Goal: Book appointment/travel/reservation

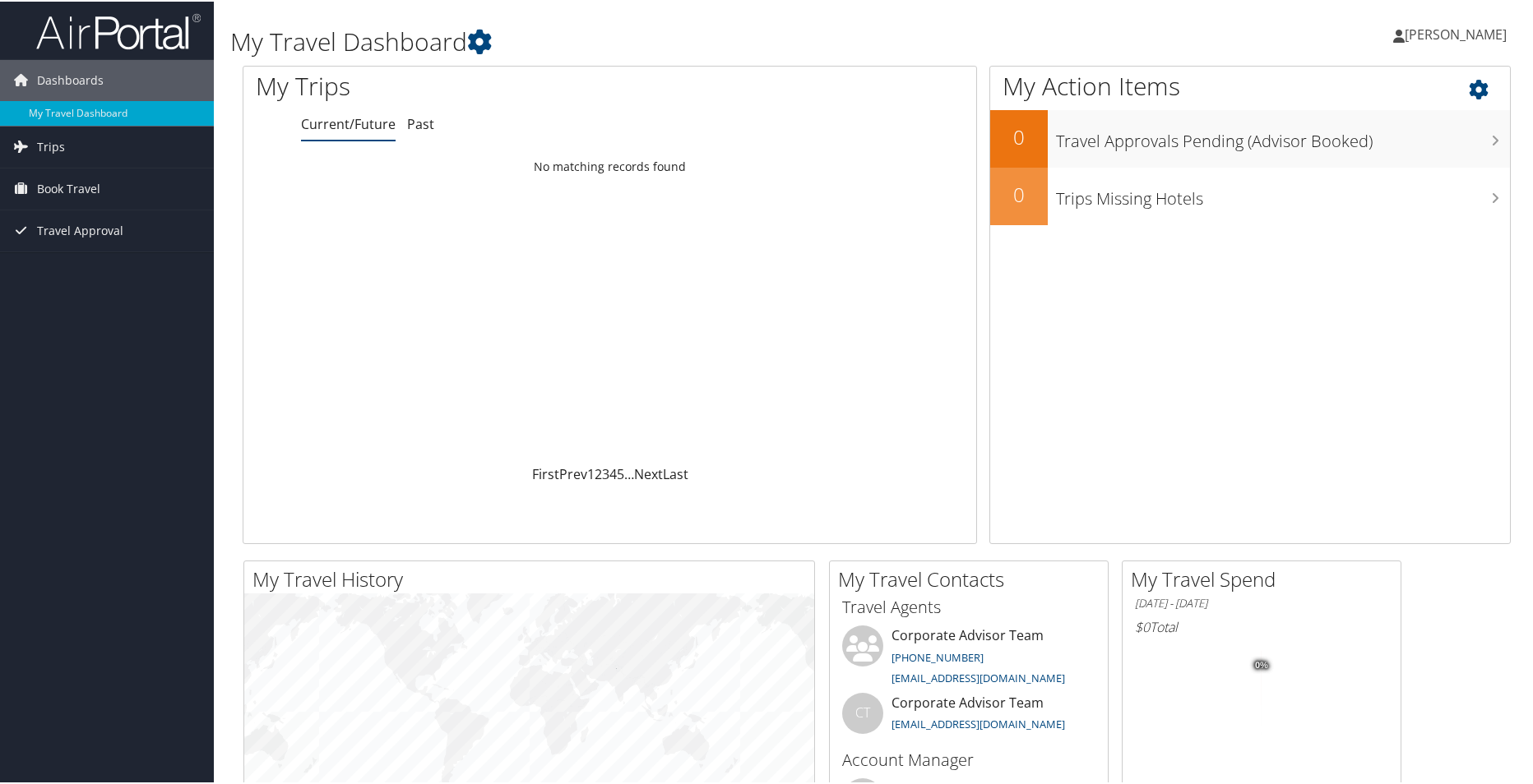
click at [1119, 358] on div "My Action Items 0 Travel Approvals Pending (Advisor Booked) 0 Trips Missing Hot…" at bounding box center [1249, 303] width 521 height 478
click at [73, 150] on link "Trips" at bounding box center [107, 145] width 214 height 41
click at [82, 177] on link "Current/Future Trips" at bounding box center [107, 178] width 214 height 24
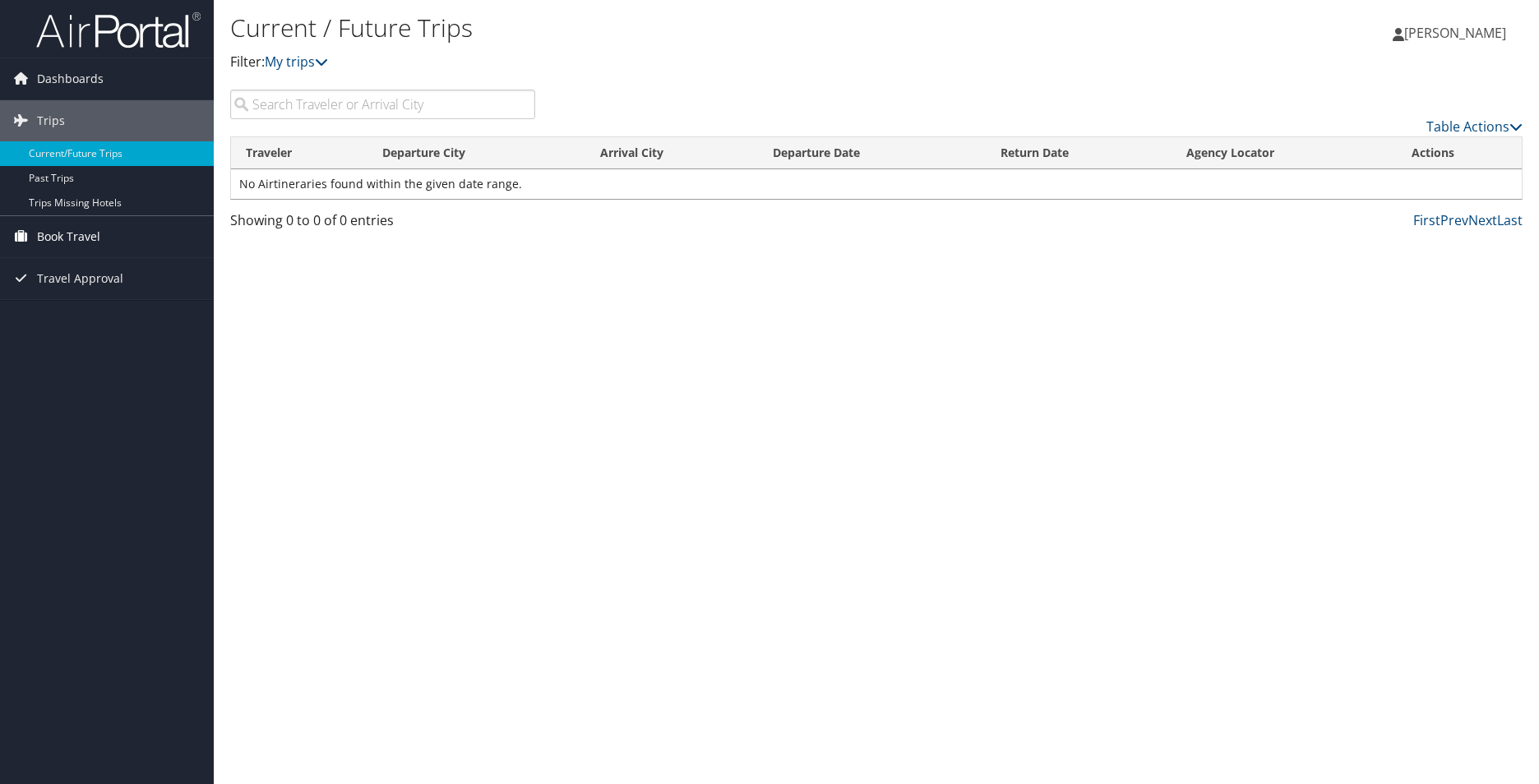
click at [90, 234] on span "Book Travel" at bounding box center [68, 237] width 63 height 41
click at [88, 320] on link "Book/Manage Online Trips" at bounding box center [107, 318] width 214 height 24
